Goal: Book appointment/travel/reservation

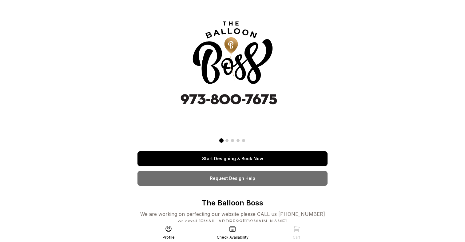
click at [218, 162] on link "Start Designing & Book Now" at bounding box center [233, 158] width 190 height 15
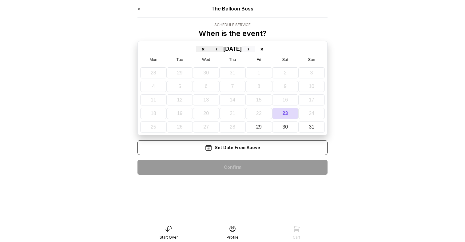
click at [254, 48] on button "›" at bounding box center [249, 49] width 14 height 6
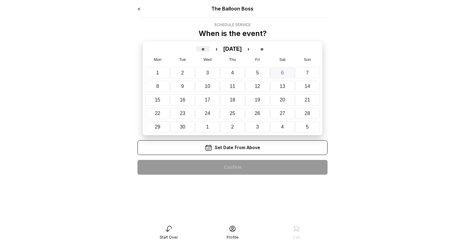
click at [288, 76] on button "6" at bounding box center [282, 72] width 25 height 11
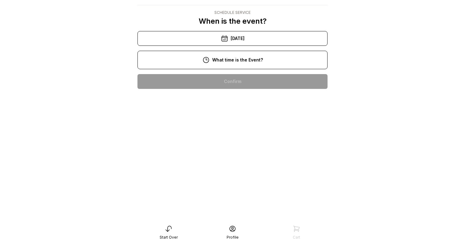
click at [235, 133] on div "1:00 pm" at bounding box center [233, 140] width 180 height 15
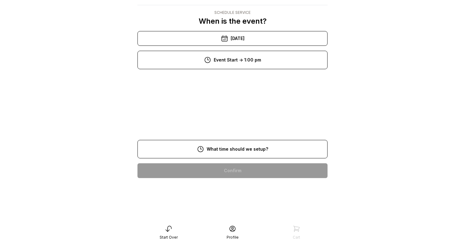
scroll to position [12, 0]
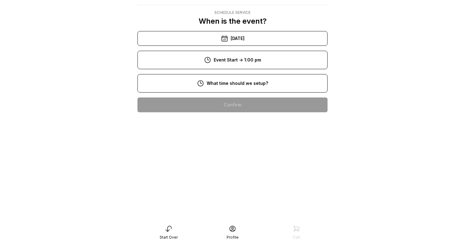
click at [233, 162] on div "11:00 am" at bounding box center [233, 164] width 180 height 15
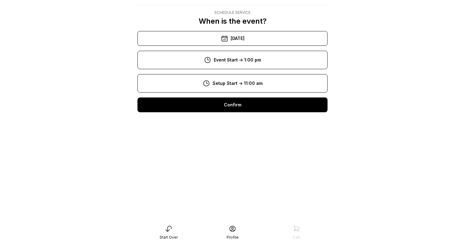
click at [228, 105] on div "8:00 am" at bounding box center [233, 105] width 180 height 15
click at [234, 122] on div "9:00 am" at bounding box center [233, 124] width 180 height 15
click at [236, 107] on div "Confirm" at bounding box center [233, 105] width 190 height 15
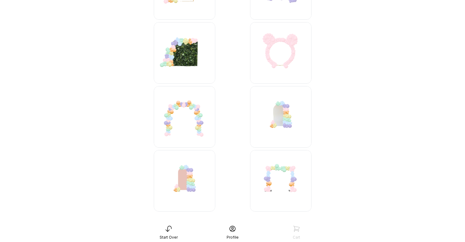
click at [195, 119] on img at bounding box center [185, 117] width 62 height 62
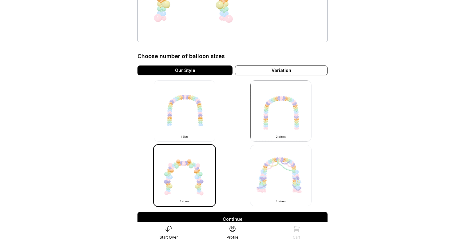
scroll to position [119, 0]
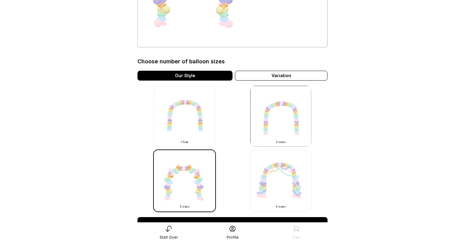
click at [288, 123] on img at bounding box center [281, 117] width 62 height 62
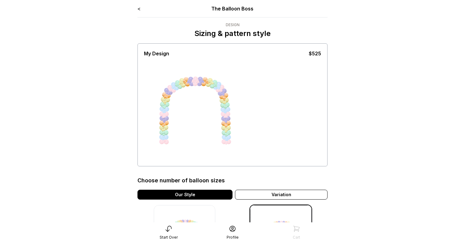
click at [140, 13] on div "< The Balloon Boss Design Sizing & pattern style My Design $525 Choose number o…" at bounding box center [233, 199] width 190 height 388
click at [138, 7] on link "<" at bounding box center [139, 9] width 3 height 6
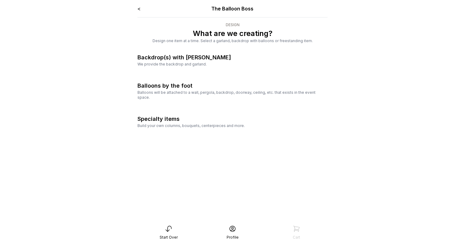
click at [138, 7] on link "<" at bounding box center [139, 9] width 3 height 6
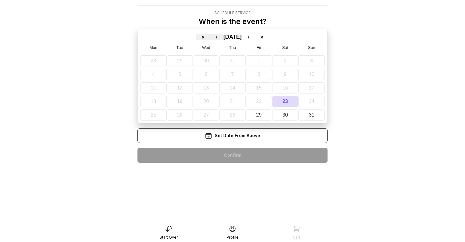
scroll to position [12, 0]
click at [169, 227] on icon at bounding box center [168, 228] width 7 height 7
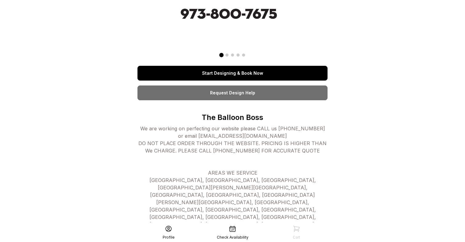
scroll to position [94, 0]
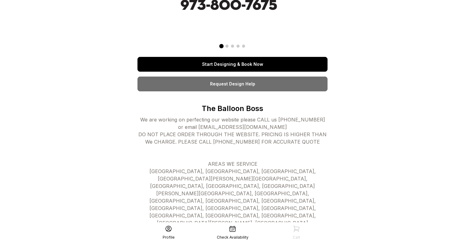
click at [228, 46] on span at bounding box center [227, 46] width 3 height 3
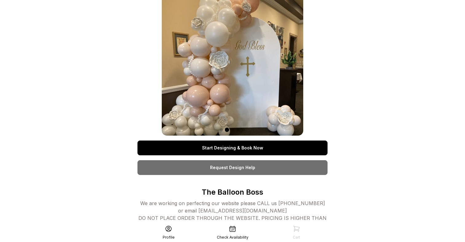
scroll to position [5, 0]
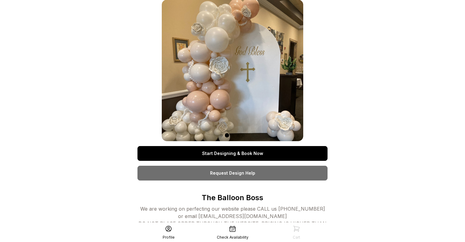
click at [232, 133] on div at bounding box center [233, 134] width 142 height 7
click at [233, 135] on span at bounding box center [232, 135] width 3 height 3
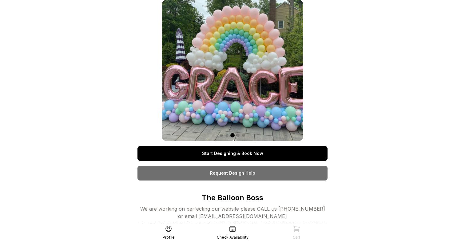
scroll to position [0, 0]
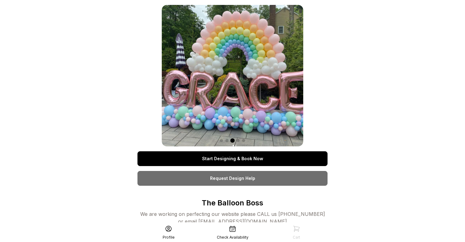
click at [178, 86] on img at bounding box center [233, 76] width 142 height 142
click at [238, 143] on div at bounding box center [233, 140] width 142 height 7
click at [238, 141] on span at bounding box center [238, 140] width 3 height 3
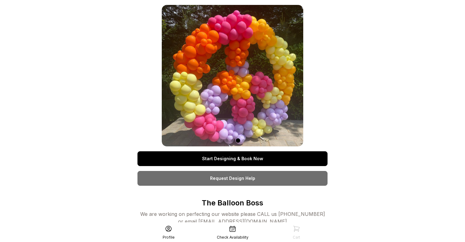
click at [244, 140] on span at bounding box center [243, 140] width 3 height 3
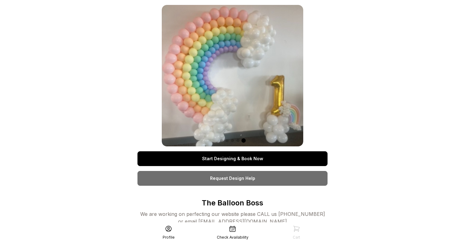
click at [239, 140] on span at bounding box center [238, 140] width 3 height 3
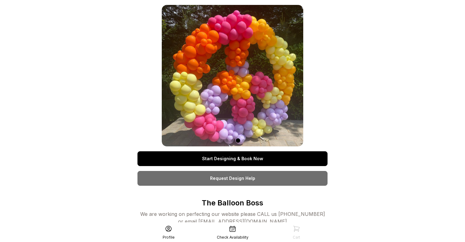
click at [247, 142] on div at bounding box center [233, 140] width 142 height 7
click at [246, 142] on div at bounding box center [233, 140] width 142 height 7
click at [245, 142] on div at bounding box center [233, 140] width 142 height 7
click at [244, 142] on span at bounding box center [243, 140] width 3 height 3
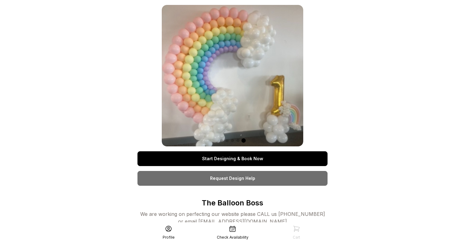
click at [238, 140] on span at bounding box center [238, 140] width 3 height 3
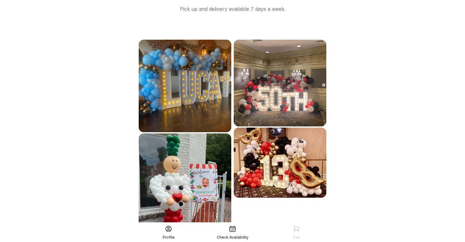
scroll to position [339, 0]
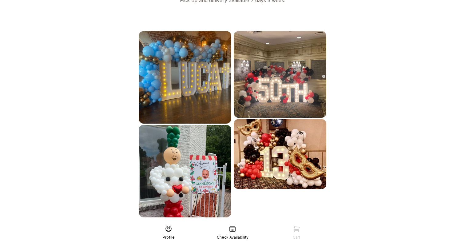
click at [223, 224] on div "See More" at bounding box center [233, 231] width 190 height 15
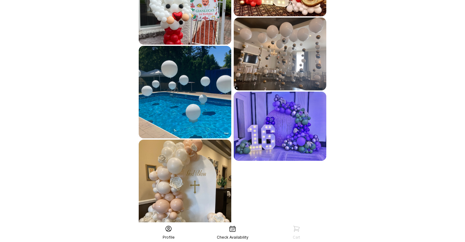
scroll to position [527, 0]
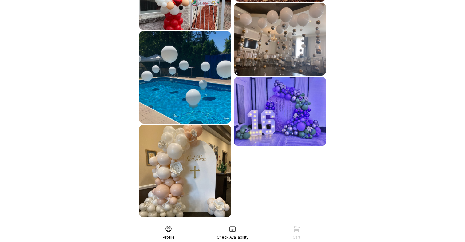
click at [214, 224] on div "See More" at bounding box center [233, 231] width 190 height 15
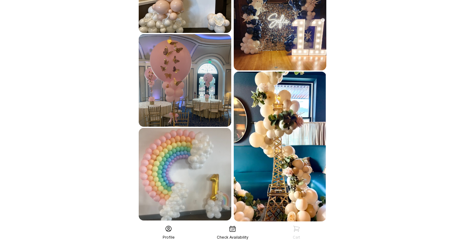
scroll to position [716, 0]
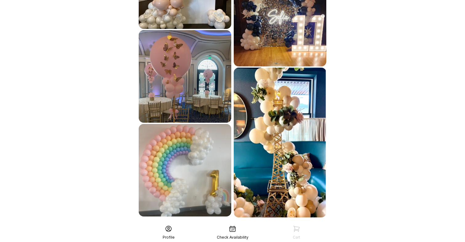
click at [207, 224] on div "See More" at bounding box center [233, 231] width 190 height 15
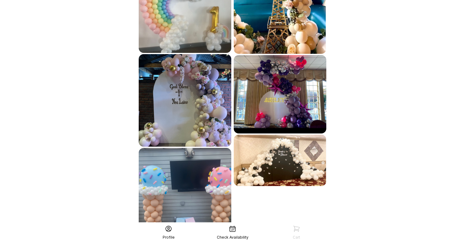
scroll to position [888, 0]
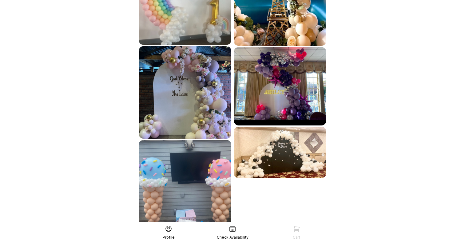
click at [186, 164] on img at bounding box center [185, 186] width 93 height 93
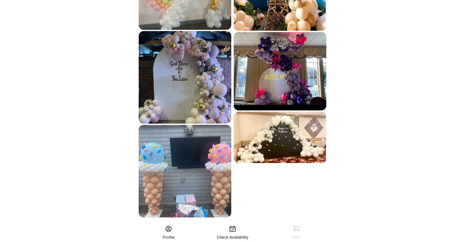
click at [226, 224] on div "See More" at bounding box center [233, 231] width 190 height 15
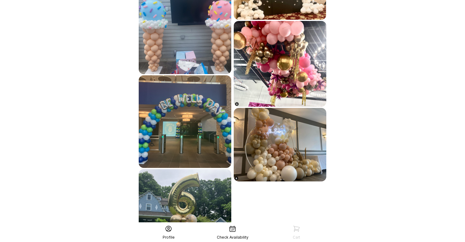
scroll to position [1091, 0]
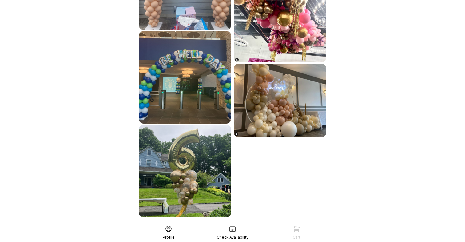
click at [230, 224] on div "See More" at bounding box center [233, 231] width 190 height 15
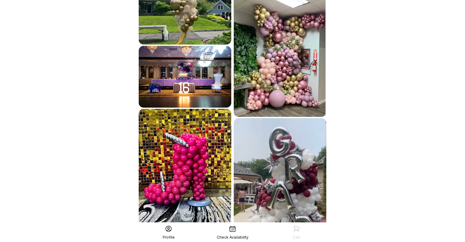
scroll to position [1294, 0]
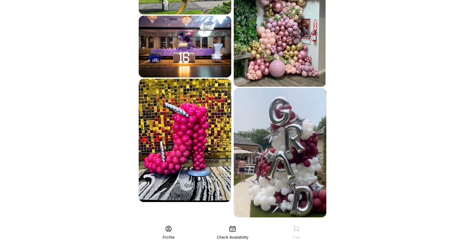
click at [236, 224] on div "See More" at bounding box center [233, 231] width 190 height 15
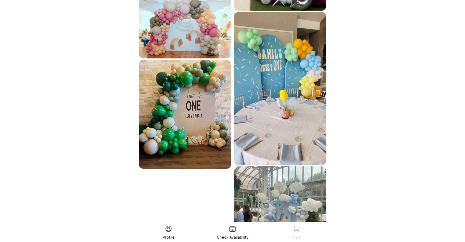
scroll to position [1519, 0]
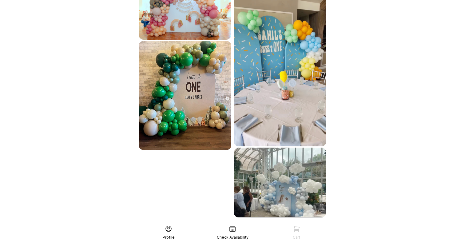
click at [213, 224] on div "See More" at bounding box center [233, 231] width 190 height 15
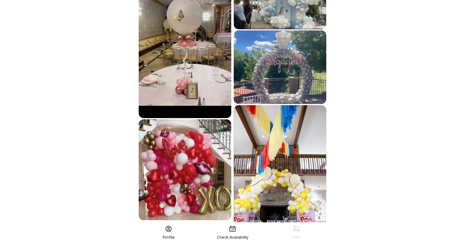
scroll to position [1749, 0]
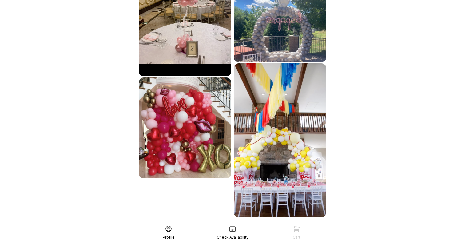
click at [201, 224] on div "See More" at bounding box center [233, 231] width 190 height 15
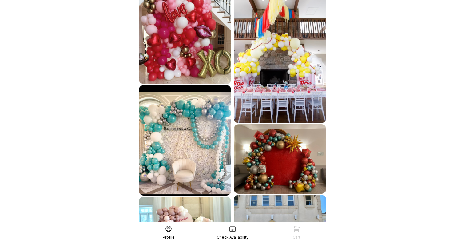
scroll to position [1902, 0]
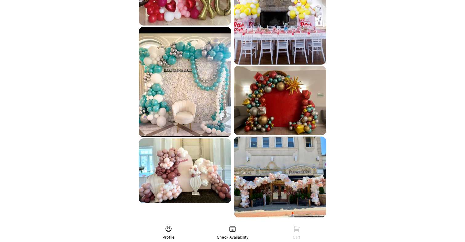
click at [222, 224] on div "See More" at bounding box center [233, 231] width 190 height 15
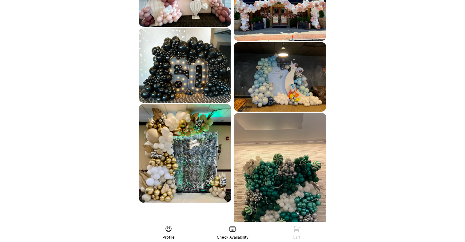
scroll to position [2098, 0]
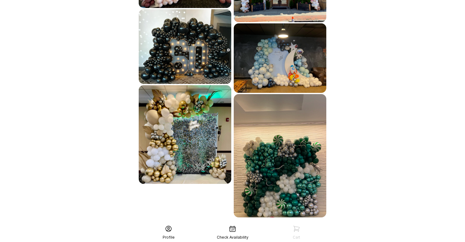
click at [243, 224] on div "See More" at bounding box center [233, 231] width 190 height 15
click at [194, 224] on div "See More" at bounding box center [233, 231] width 190 height 15
click at [236, 224] on div "See More" at bounding box center [233, 231] width 190 height 15
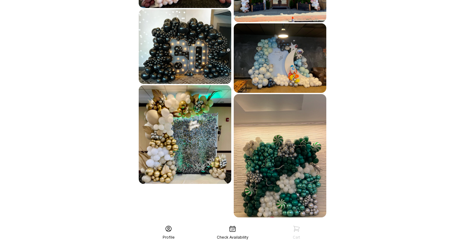
click at [236, 224] on div "See More" at bounding box center [233, 231] width 190 height 15
click at [233, 236] on div "Check Availability" at bounding box center [233, 237] width 32 height 5
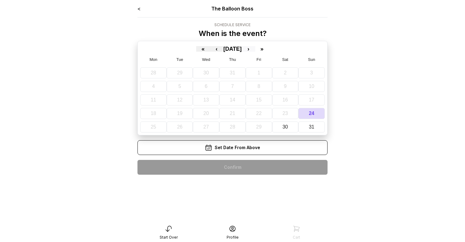
click at [255, 50] on button "›" at bounding box center [249, 49] width 14 height 6
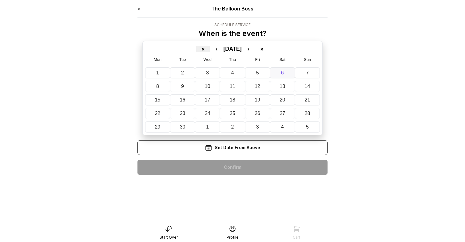
click at [283, 77] on button "6" at bounding box center [282, 72] width 25 height 11
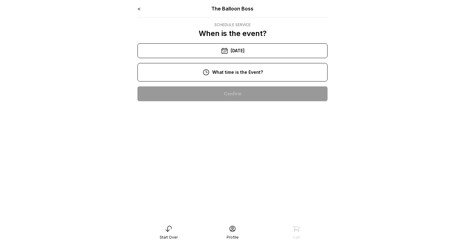
click at [242, 159] on div "1:00 pm" at bounding box center [233, 153] width 180 height 15
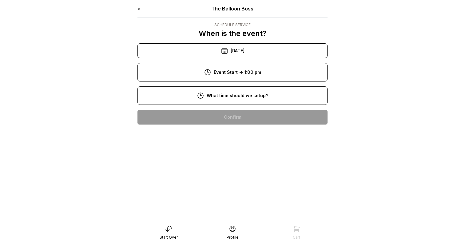
click at [227, 119] on div "8:00 am" at bounding box center [233, 117] width 180 height 15
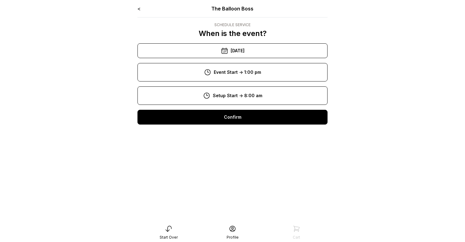
click at [231, 127] on div "< The Balloon Boss Schedule Service When is the event? « ‹ September 2025 › » M…" at bounding box center [233, 67] width 190 height 125
click at [229, 132] on div "9:00 am" at bounding box center [233, 137] width 180 height 15
click at [223, 120] on div "Confirm" at bounding box center [233, 117] width 190 height 15
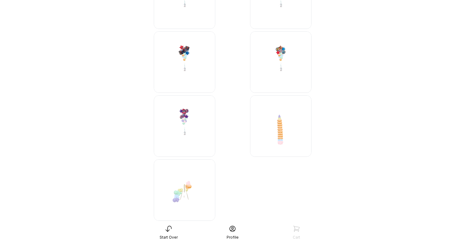
scroll to position [1579, 0]
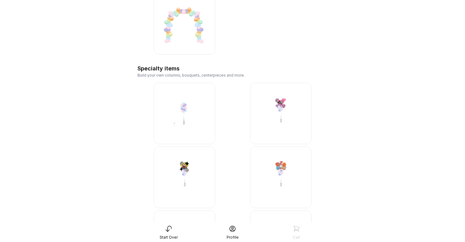
click at [189, 118] on img at bounding box center [185, 114] width 62 height 62
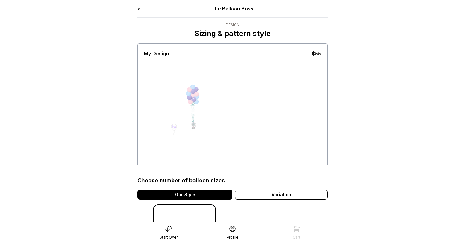
click at [140, 6] on link "<" at bounding box center [139, 9] width 3 height 6
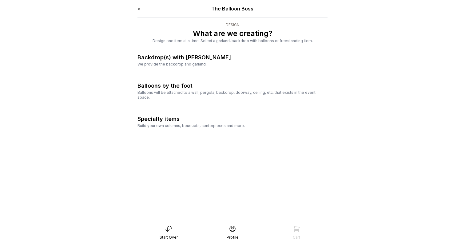
click at [140, 6] on link "<" at bounding box center [139, 9] width 3 height 6
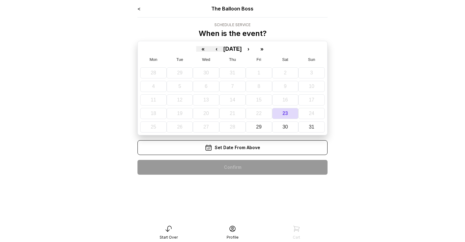
click at [140, 6] on link "<" at bounding box center [139, 9] width 3 height 6
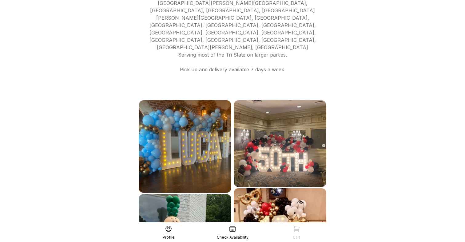
scroll to position [274, 0]
